Goal: Transaction & Acquisition: Purchase product/service

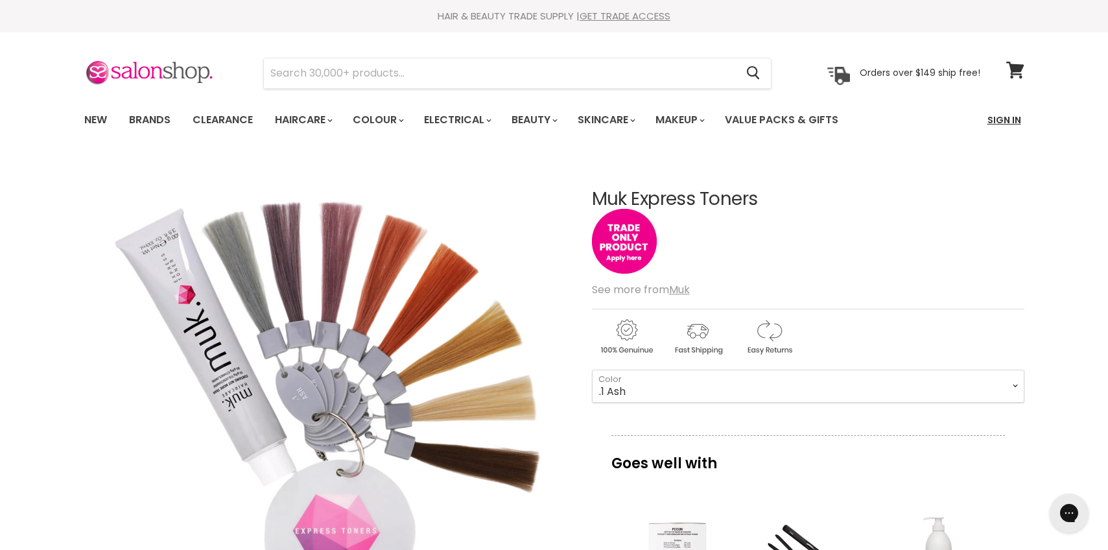
click at [1000, 123] on link "Sign In" at bounding box center [1003, 119] width 49 height 27
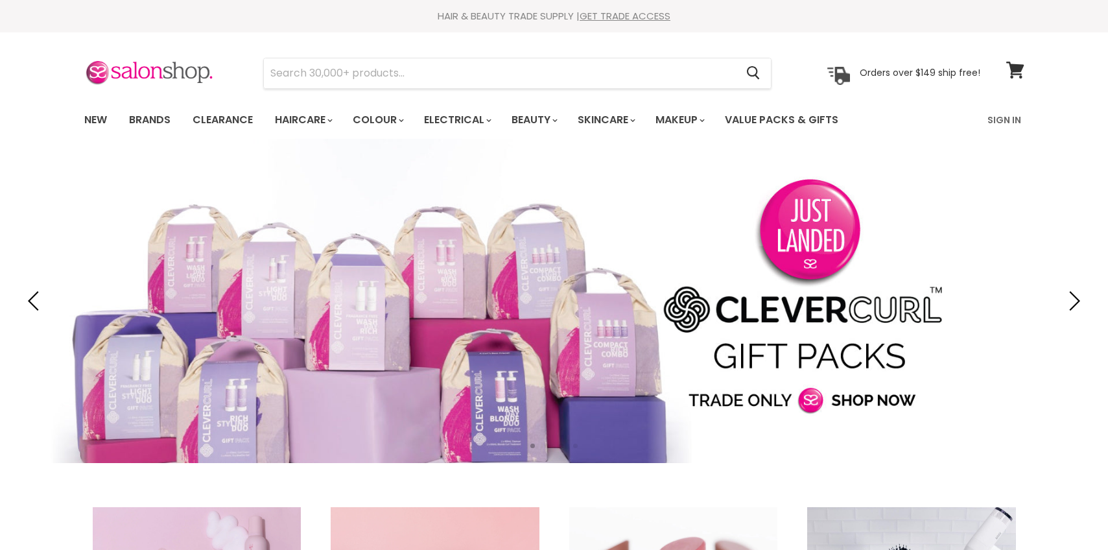
click at [1000, 120] on link "Sign In" at bounding box center [1003, 119] width 49 height 27
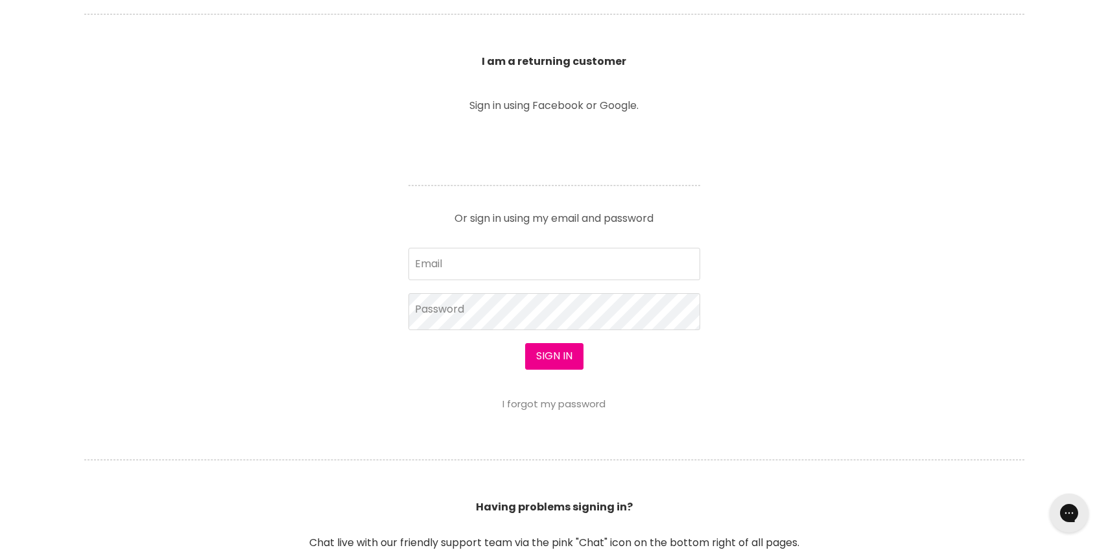
scroll to position [452, 0]
type input "[EMAIL_ADDRESS][DOMAIN_NAME]"
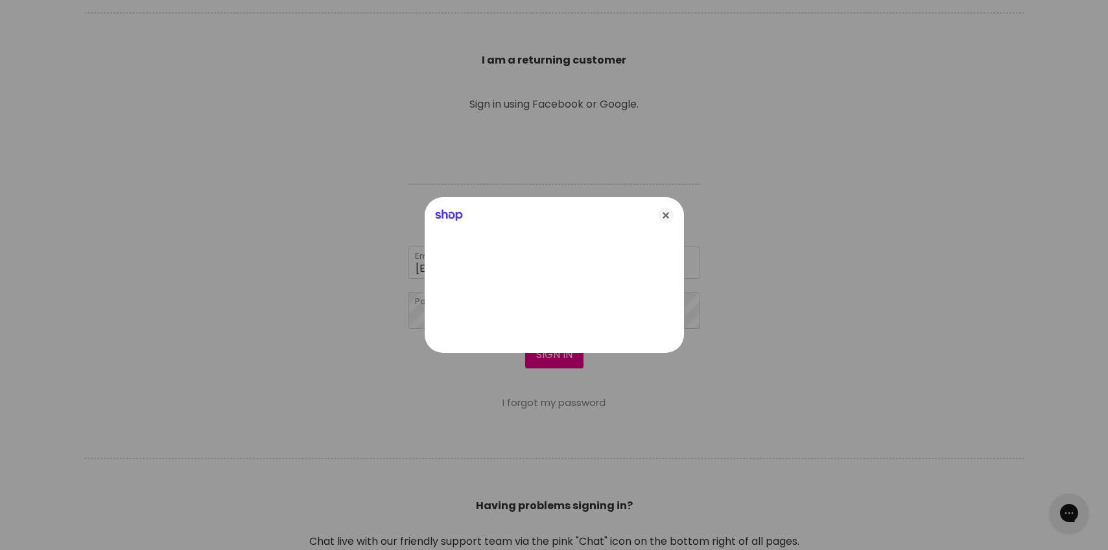
click at [551, 358] on div at bounding box center [554, 275] width 1108 height 550
click at [556, 363] on div at bounding box center [554, 275] width 1108 height 550
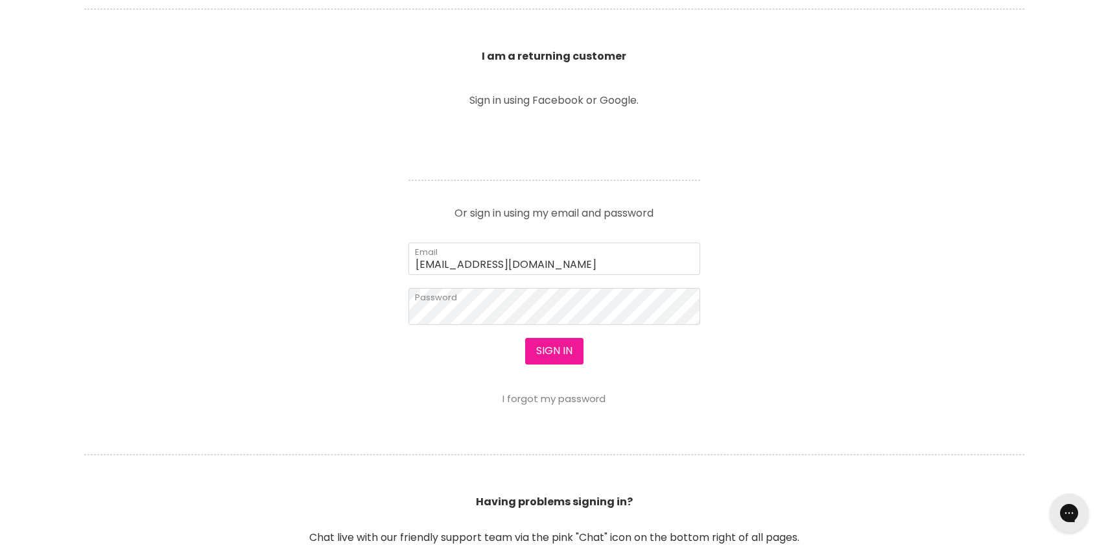
click at [559, 345] on button "Sign in" at bounding box center [554, 351] width 58 height 26
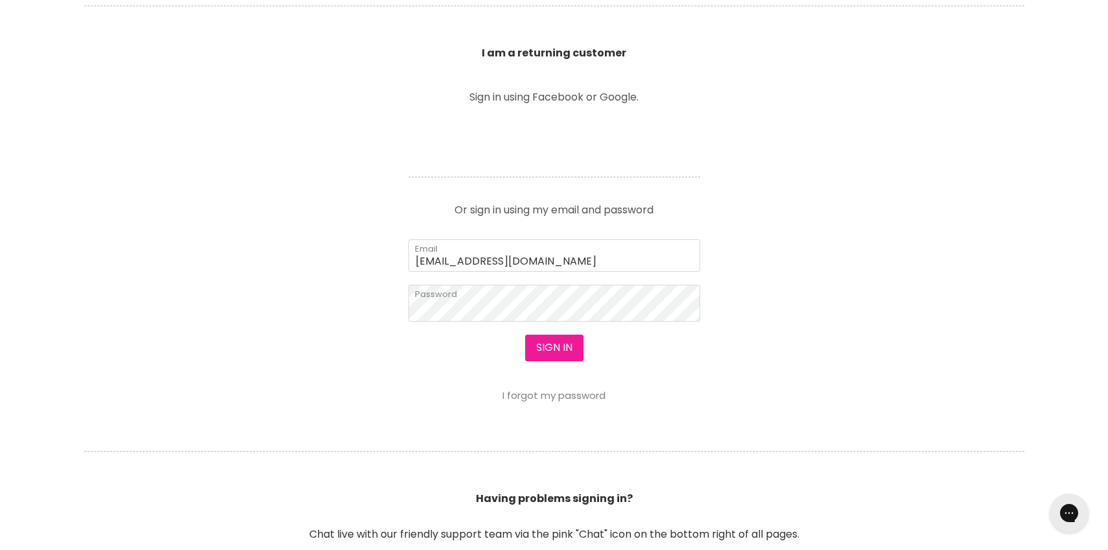
click at [559, 347] on button "Sign in" at bounding box center [554, 347] width 58 height 26
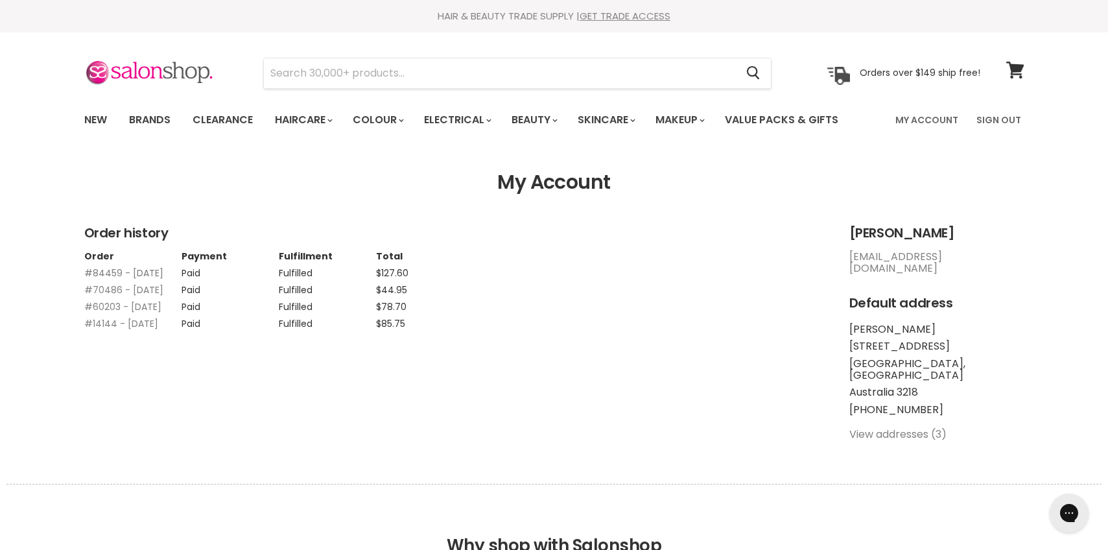
click at [137, 272] on link "#84459 - [DATE]" at bounding box center [123, 272] width 79 height 13
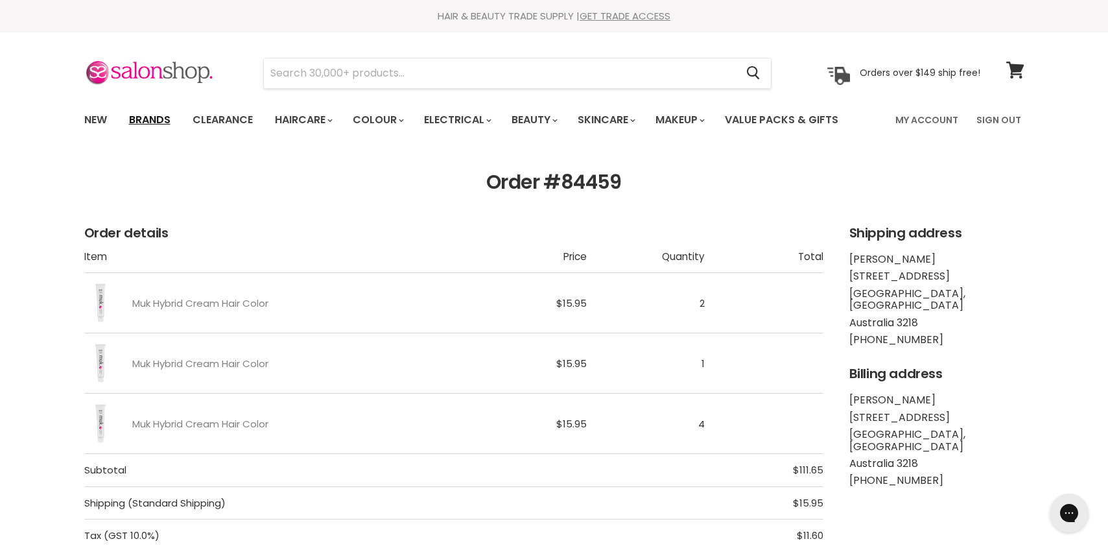
click at [154, 116] on link "Brands" at bounding box center [149, 119] width 61 height 27
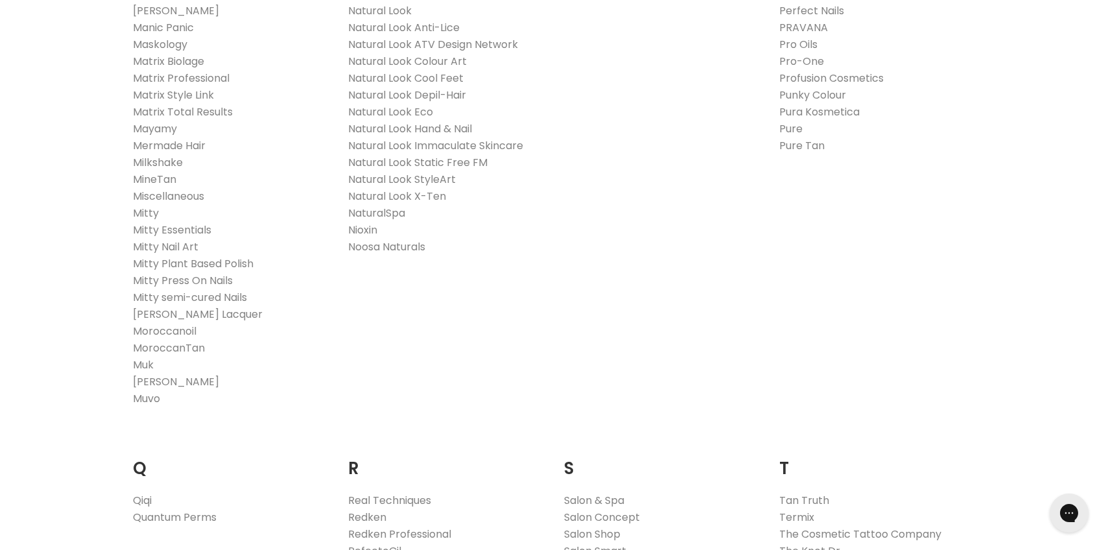
scroll to position [1593, 1]
click at [143, 366] on link "Muk" at bounding box center [143, 364] width 21 height 15
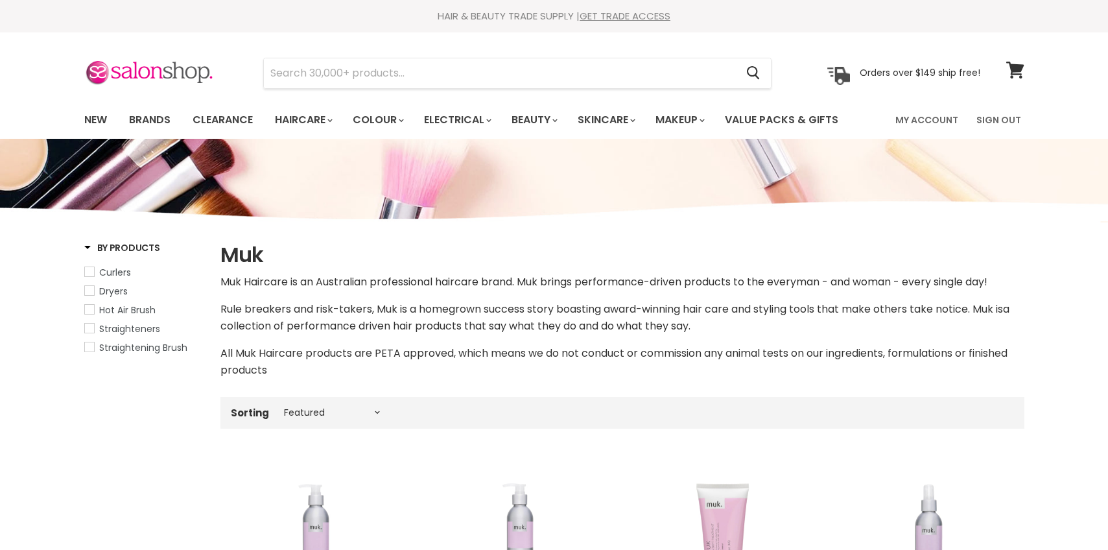
select select "manual"
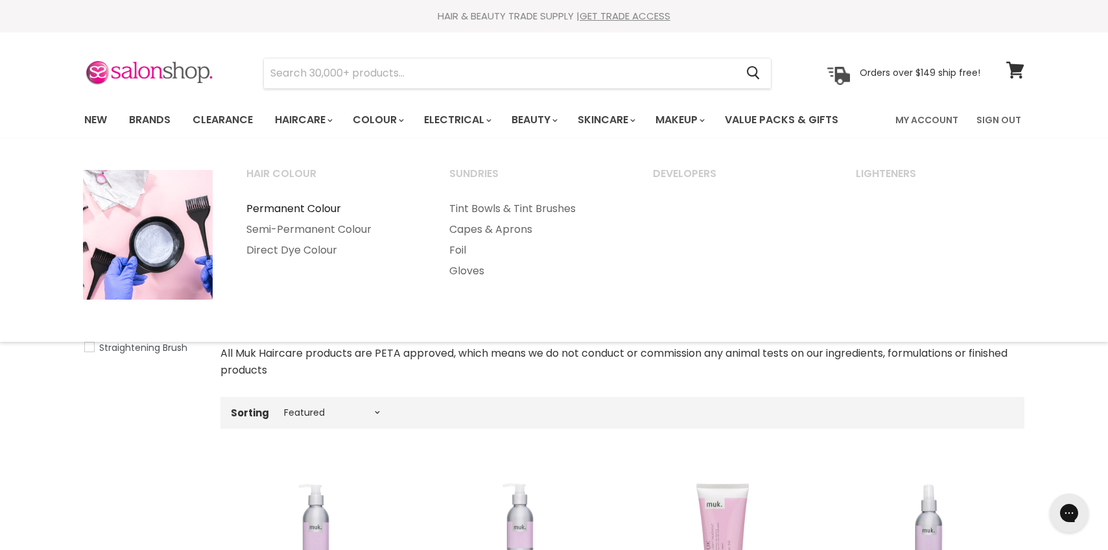
click at [296, 209] on link "Permanent Colour" at bounding box center [330, 208] width 201 height 21
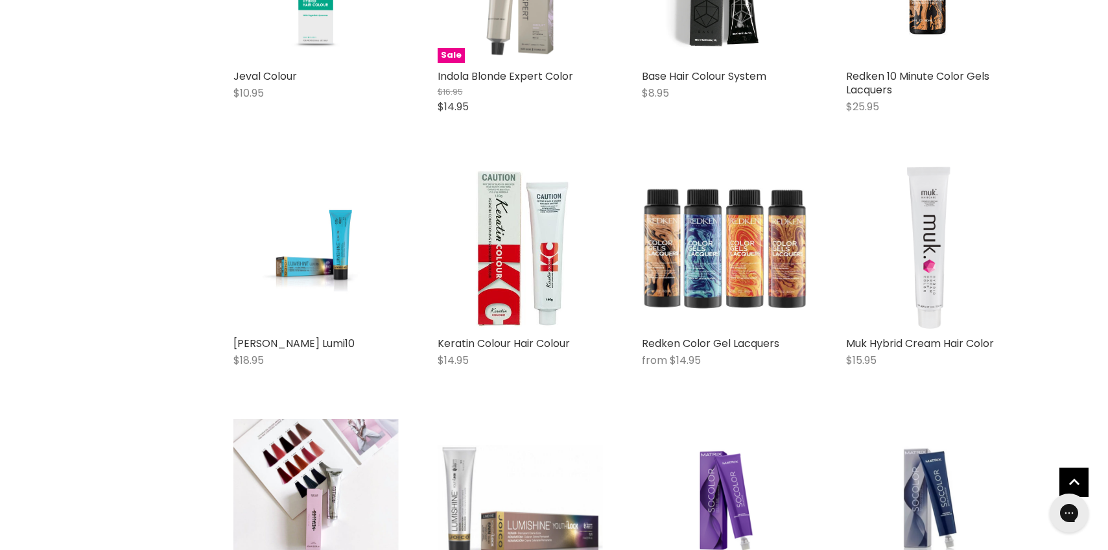
scroll to position [987, 0]
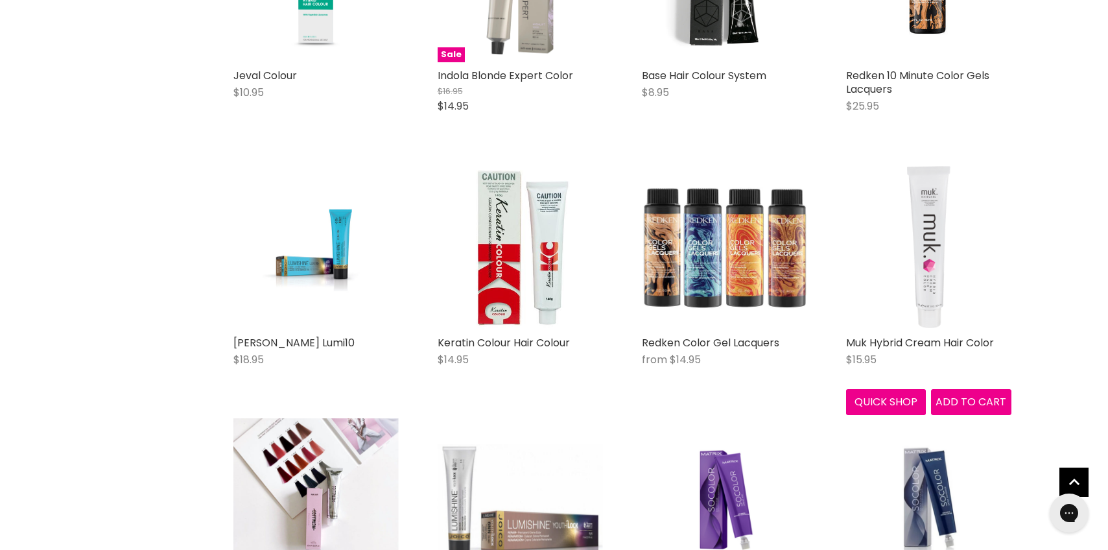
click at [929, 284] on img "Main content" at bounding box center [929, 246] width 138 height 165
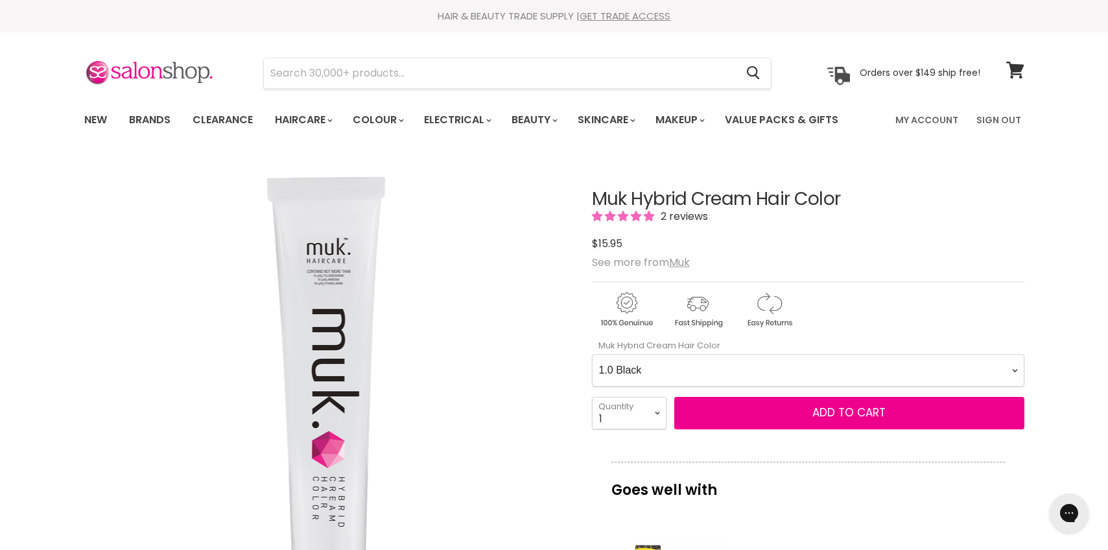
select Color-0-0 "5.35 Light Warm Chocolate Brown"
select select "2"
type input "2"
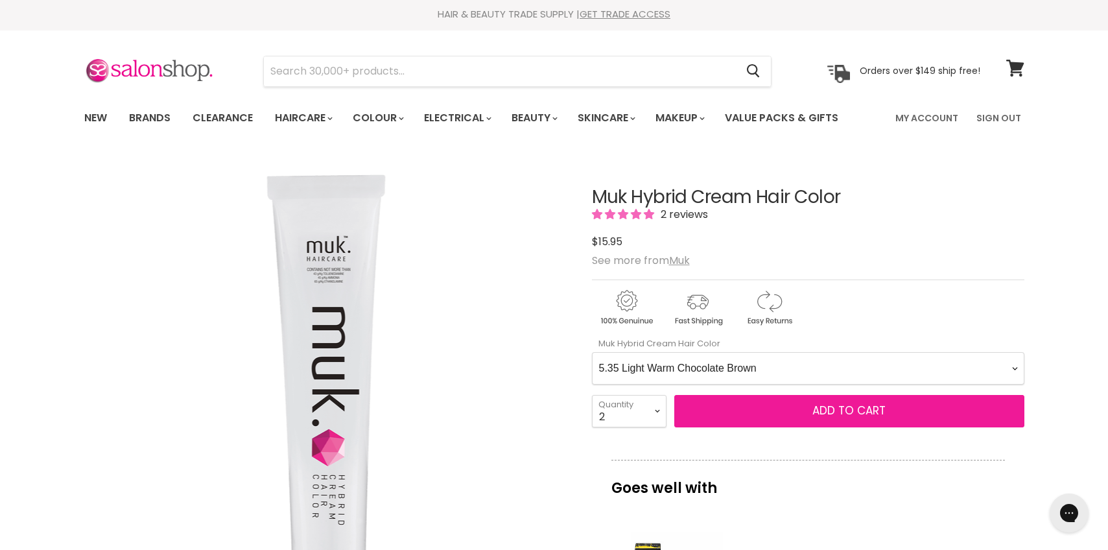
click at [896, 411] on button "Add to cart" at bounding box center [849, 411] width 350 height 32
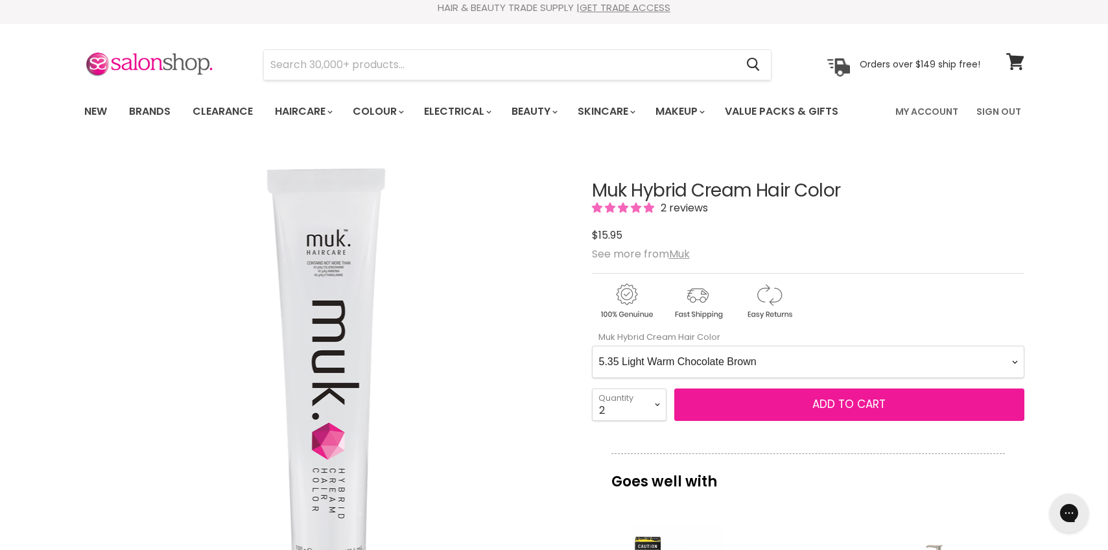
scroll to position [8, 0]
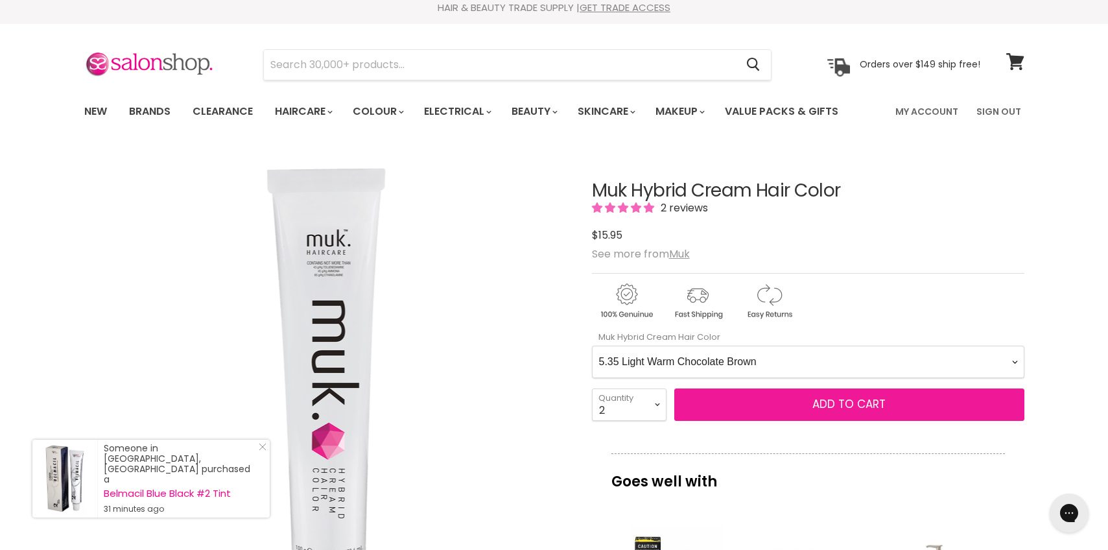
click at [848, 404] on span "Add to cart" at bounding box center [848, 404] width 73 height 16
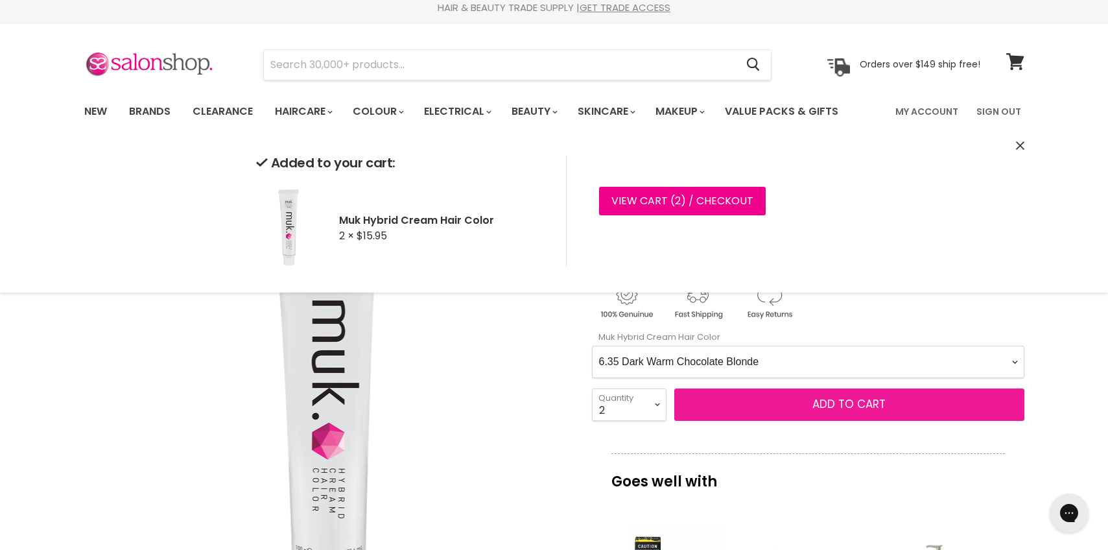
click at [837, 403] on span "Add to cart" at bounding box center [848, 404] width 73 height 16
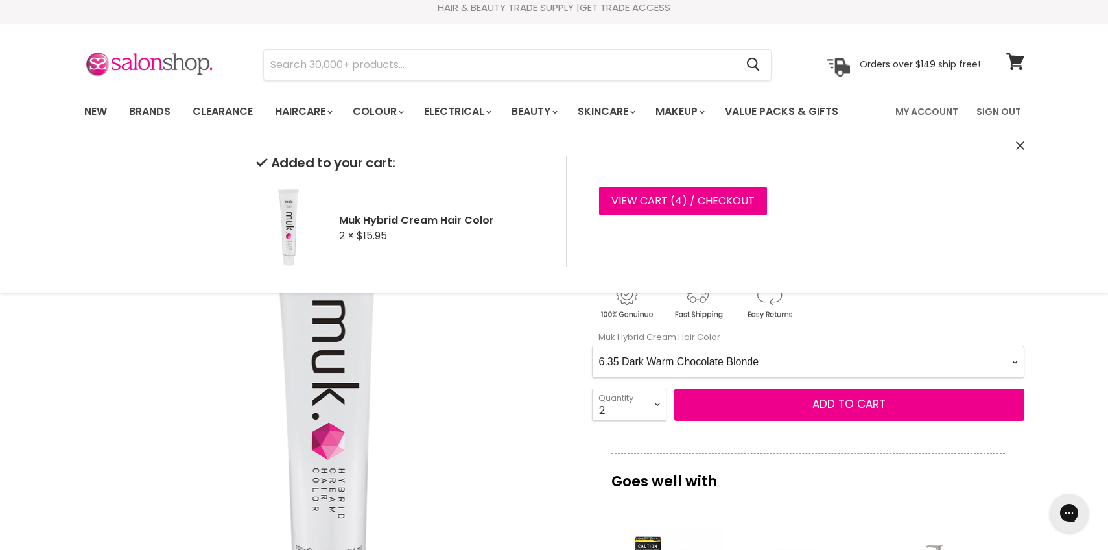
click at [764, 462] on p "Goes well with" at bounding box center [807, 474] width 393 height 43
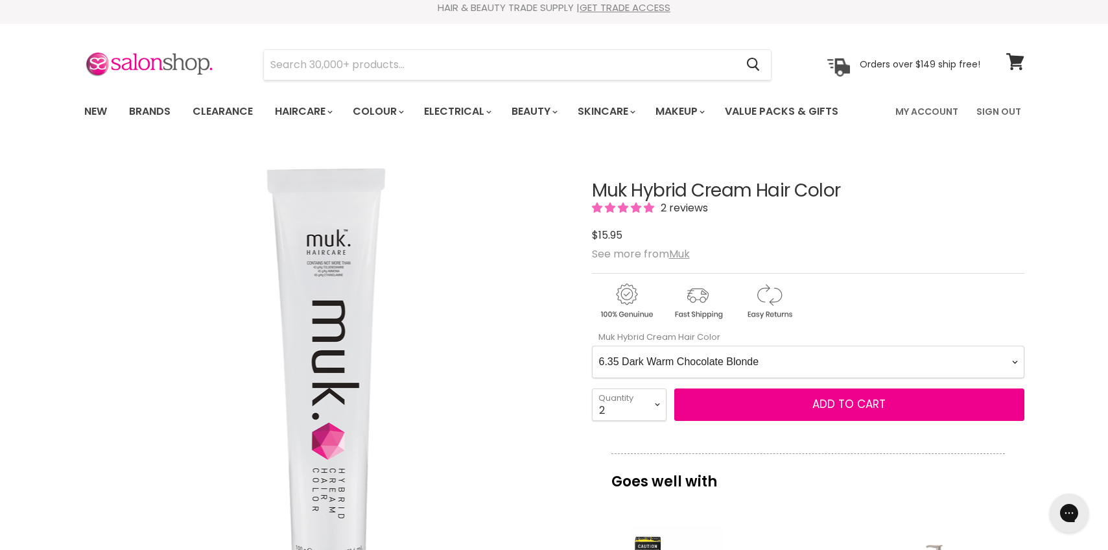
select Color-0-0 "66.66 Dark Blonde Intense Red"
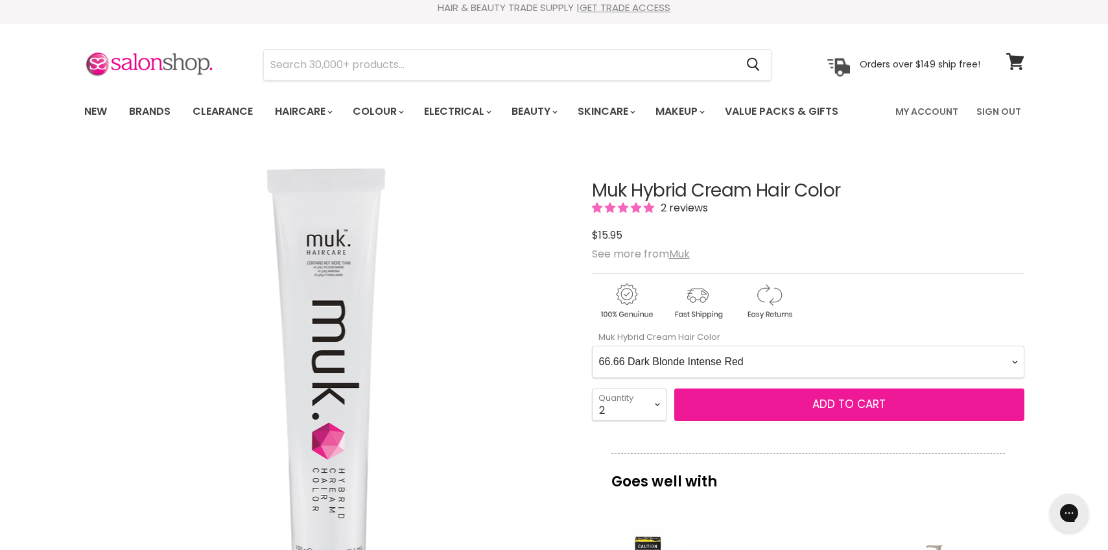
click at [842, 407] on span "Add to cart" at bounding box center [848, 404] width 73 height 16
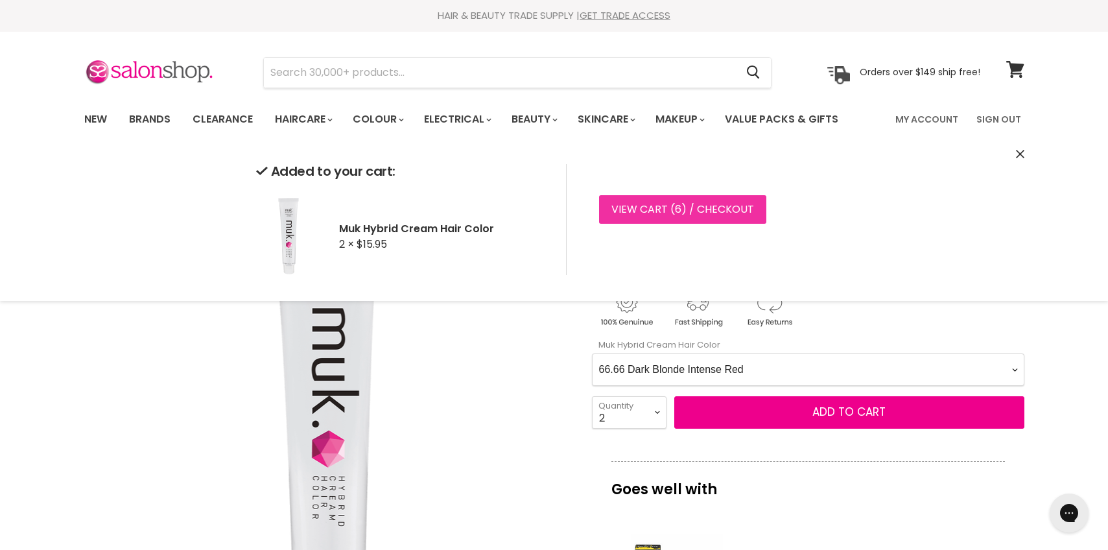
scroll to position [0, 1]
click at [709, 200] on link "View cart ( 6 ) / Checkout" at bounding box center [682, 209] width 167 height 29
